Goal: Communication & Community: Answer question/provide support

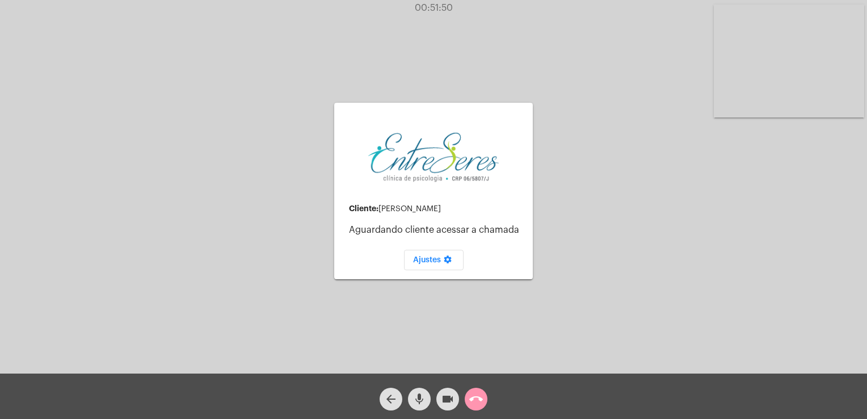
click at [490, 406] on div "arrow_back mic videocam call_end" at bounding box center [433, 396] width 867 height 45
click at [479, 398] on mat-icon "call_end" at bounding box center [476, 399] width 14 height 14
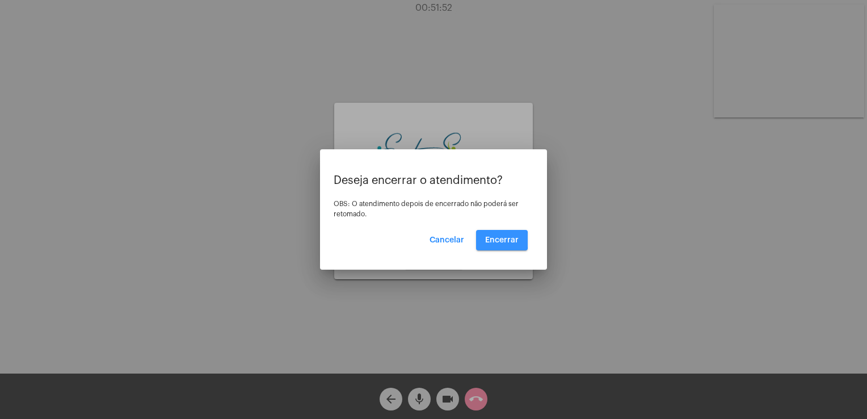
click at [498, 240] on span "Encerrar" at bounding box center [501, 240] width 33 height 8
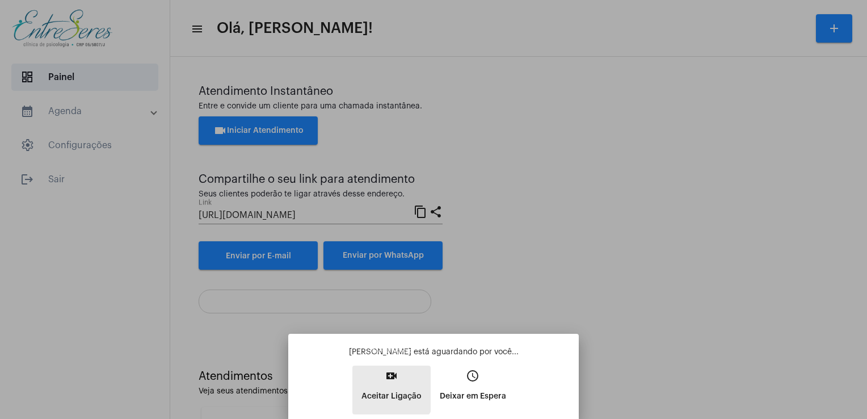
click at [389, 389] on p "Aceitar Ligação" at bounding box center [392, 396] width 60 height 20
